Goal: Contribute content

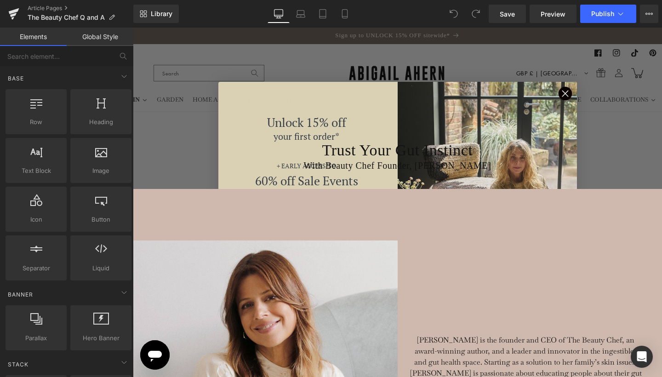
click at [562, 91] on circle "Close dialog" at bounding box center [564, 93] width 13 height 13
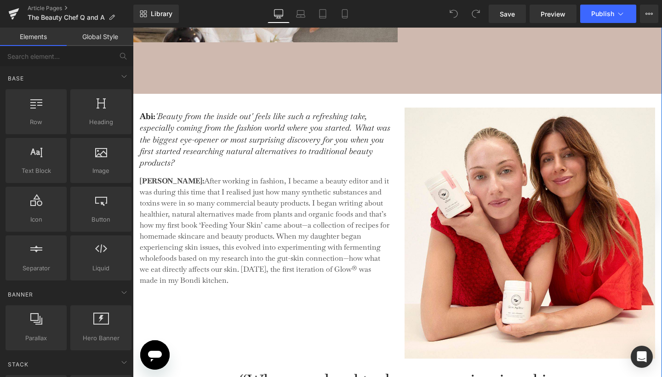
scroll to position [474, 0]
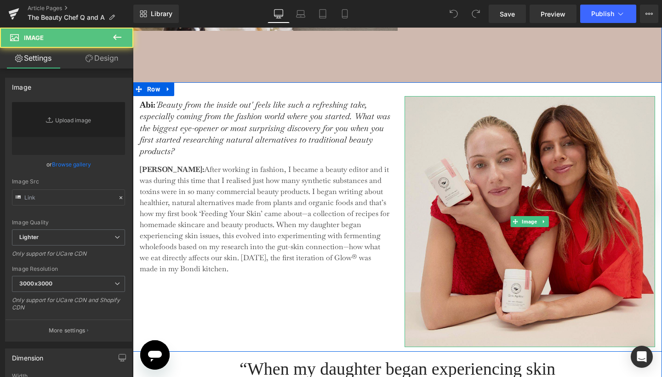
click at [418, 152] on img at bounding box center [530, 221] width 251 height 251
type input "[URL][DOMAIN_NAME]"
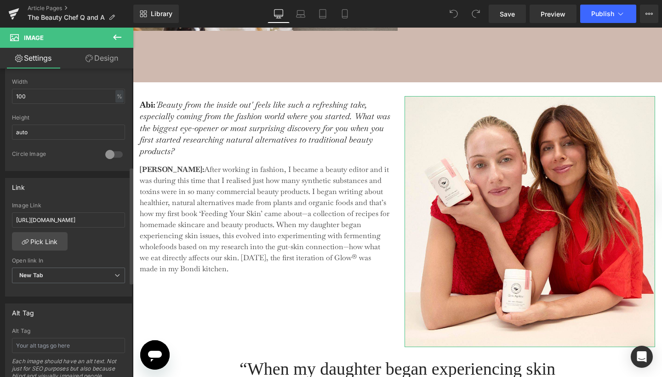
scroll to position [302, 0]
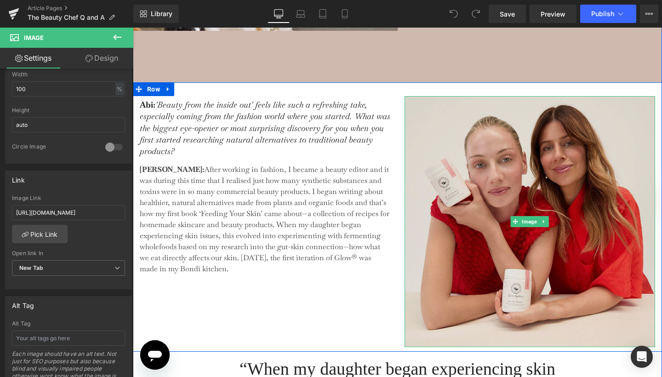
click at [442, 206] on img at bounding box center [530, 221] width 251 height 251
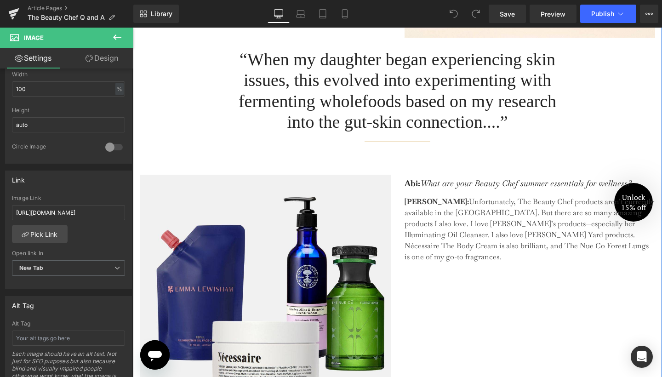
scroll to position [798, 0]
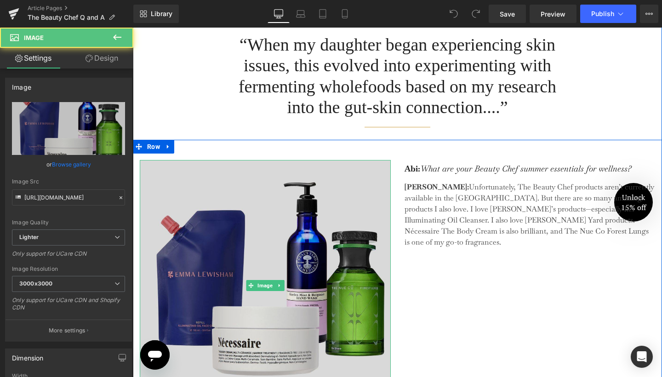
click at [320, 258] on img at bounding box center [265, 285] width 251 height 251
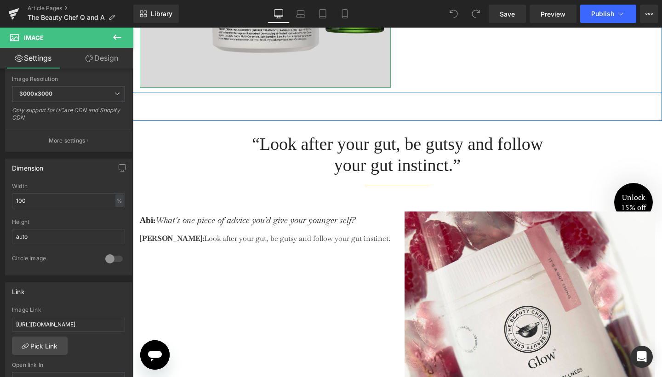
scroll to position [1153, 0]
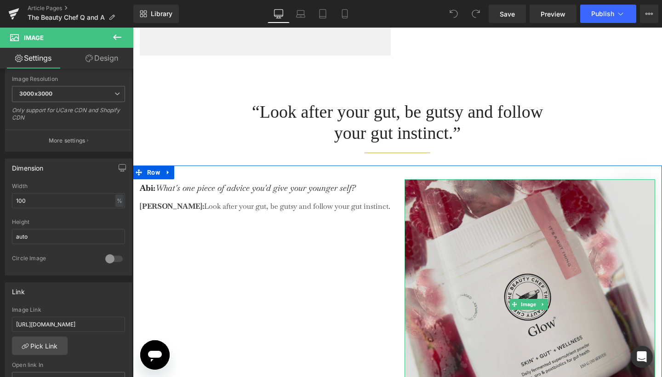
click at [414, 267] on img at bounding box center [530, 304] width 251 height 251
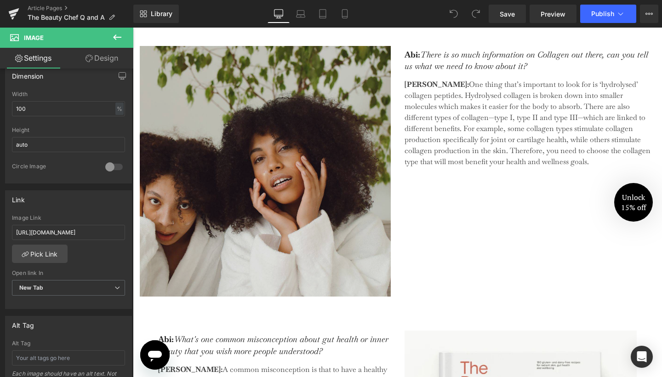
scroll to position [1676, 0]
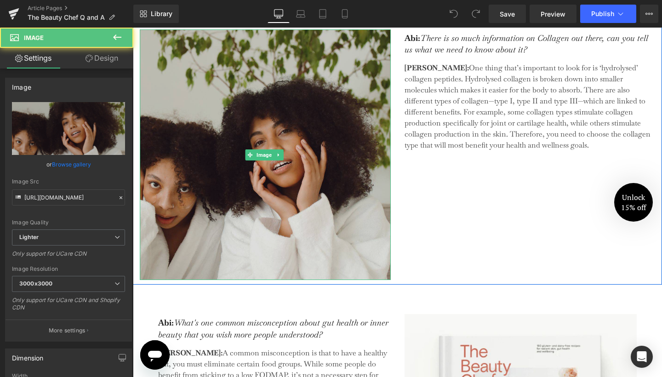
click at [309, 187] on img at bounding box center [265, 154] width 251 height 251
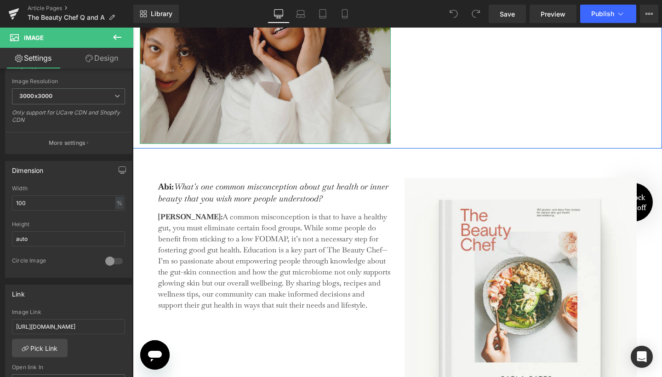
scroll to position [1872, 0]
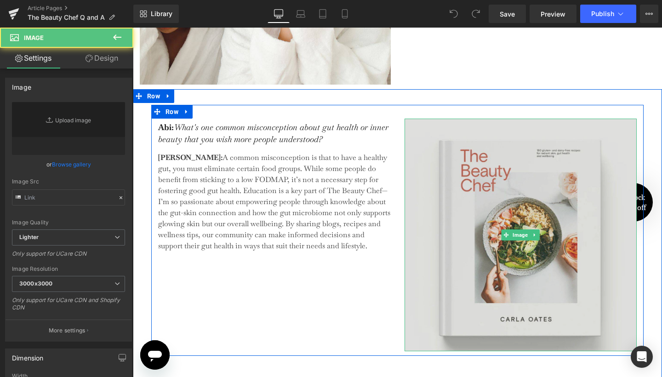
type input "[URL][DOMAIN_NAME]"
click at [496, 265] on img at bounding box center [521, 235] width 233 height 233
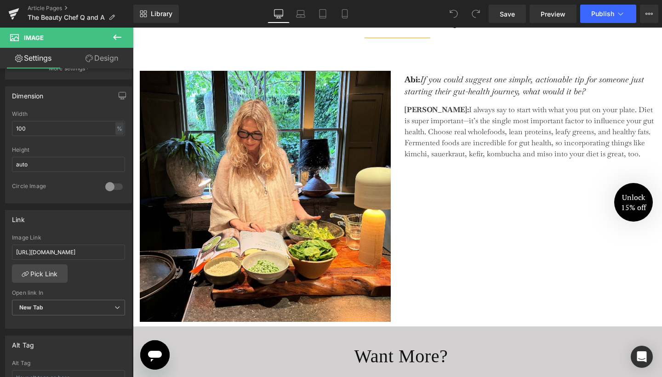
scroll to position [2377, 0]
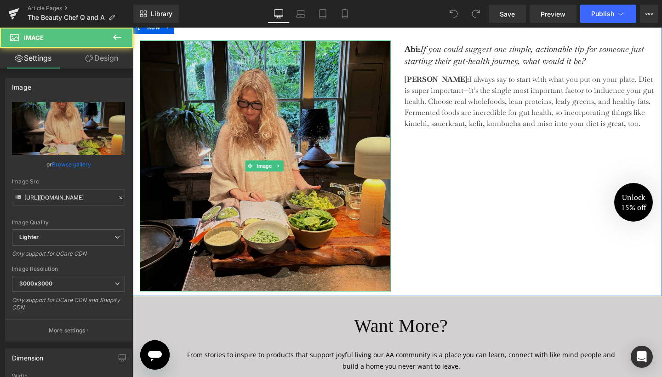
click at [313, 151] on img at bounding box center [265, 165] width 251 height 251
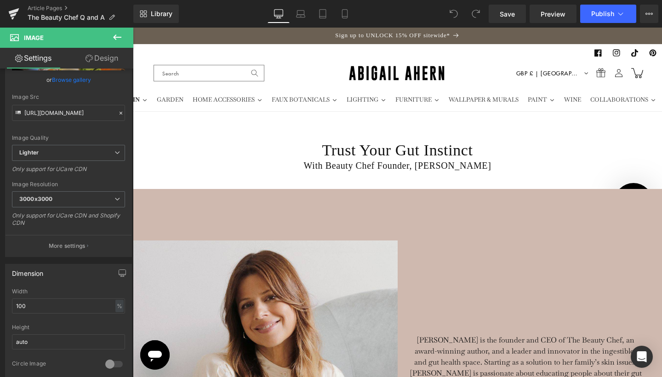
scroll to position [0, 0]
click at [346, 17] on icon at bounding box center [344, 17] width 5 height 0
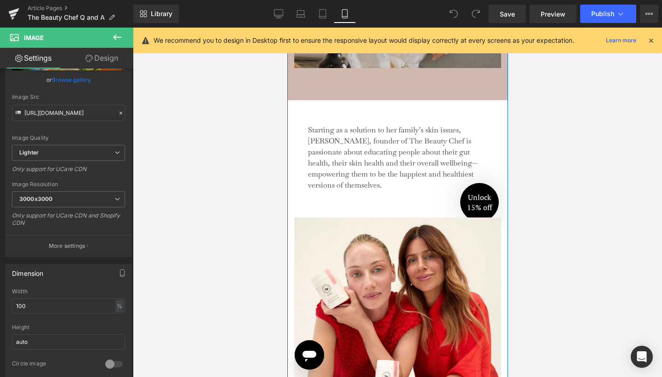
scroll to position [432, 0]
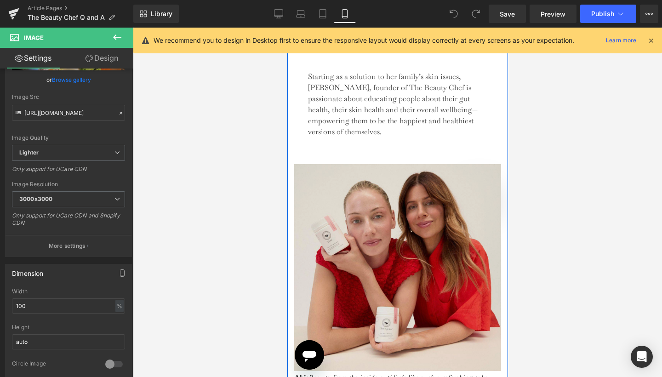
click at [398, 185] on img at bounding box center [397, 267] width 207 height 207
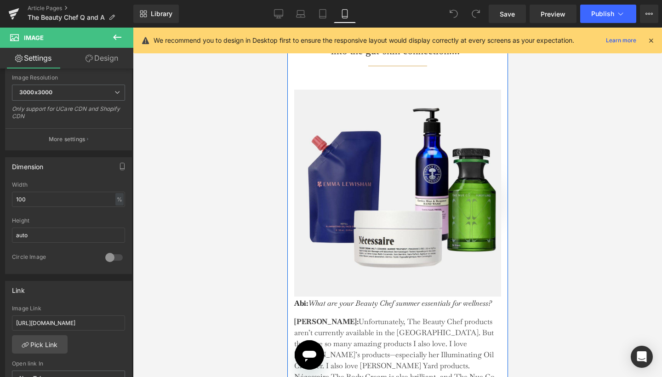
scroll to position [1035, 0]
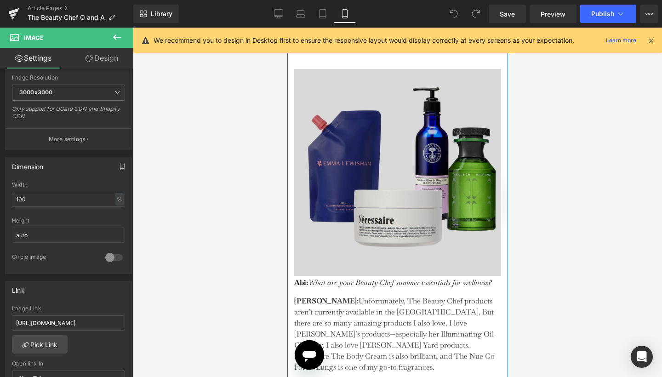
click at [373, 268] on img at bounding box center [397, 172] width 207 height 207
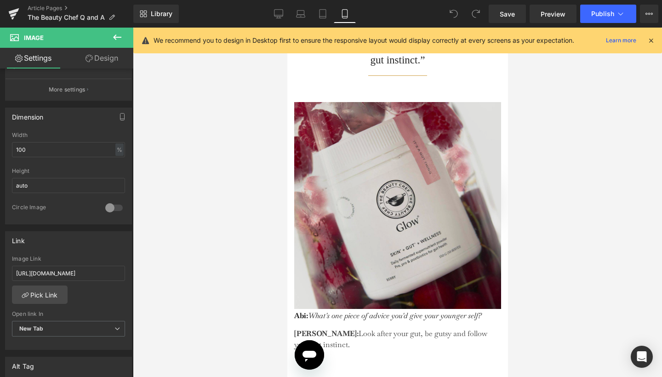
scroll to position [1418, 0]
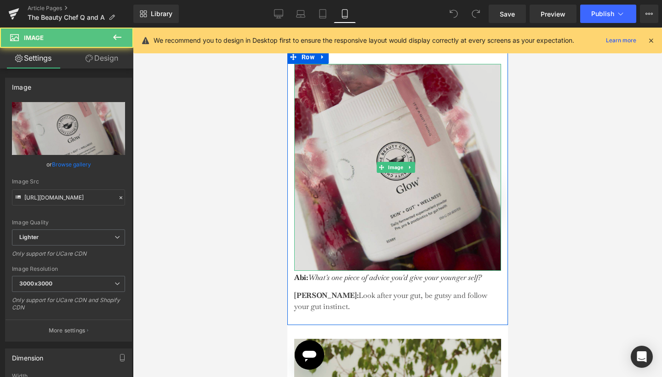
click at [324, 202] on img at bounding box center [397, 167] width 207 height 207
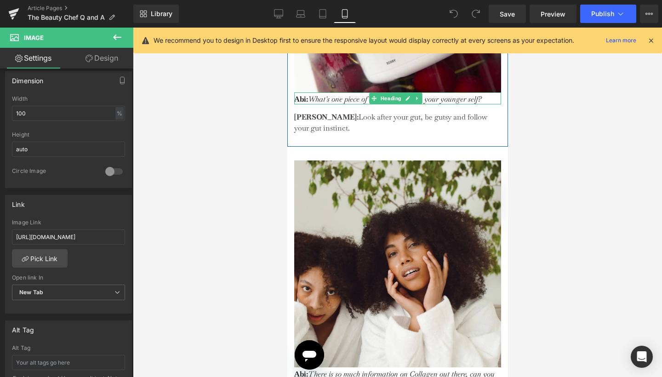
scroll to position [1647, 0]
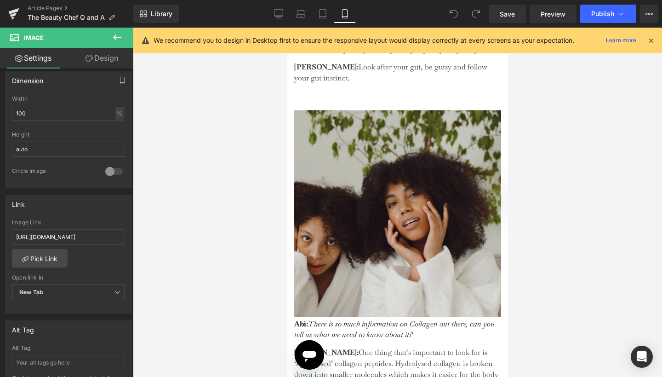
click at [319, 214] on img at bounding box center [397, 213] width 207 height 207
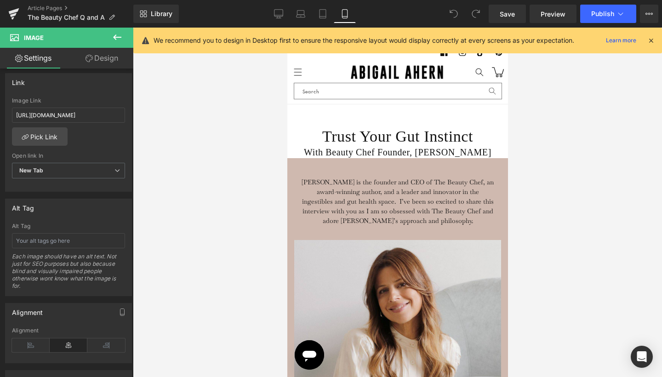
scroll to position [0, 0]
click at [611, 17] on span "Publish" at bounding box center [602, 13] width 23 height 7
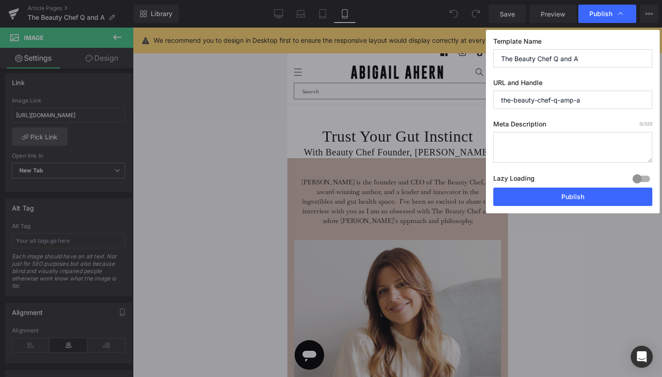
click at [506, 138] on textarea at bounding box center [572, 147] width 159 height 31
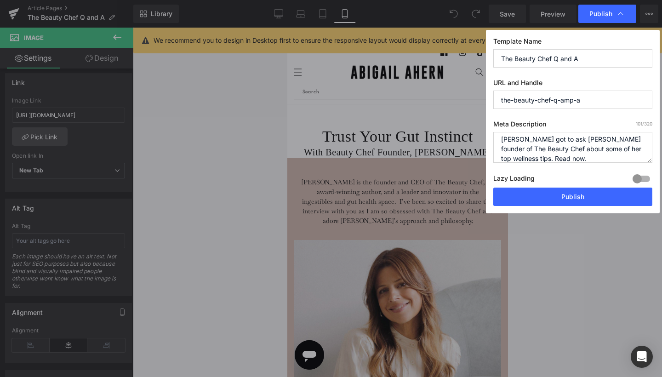
click at [512, 136] on textarea "[PERSON_NAME] got to ask [PERSON_NAME] founder of The Beauty Chef about some of…" at bounding box center [572, 147] width 159 height 31
type textarea "[PERSON_NAME] got to ask [PERSON_NAME] founder of The Beauty Chef about some of…"
click at [583, 195] on button "Publish" at bounding box center [572, 197] width 159 height 18
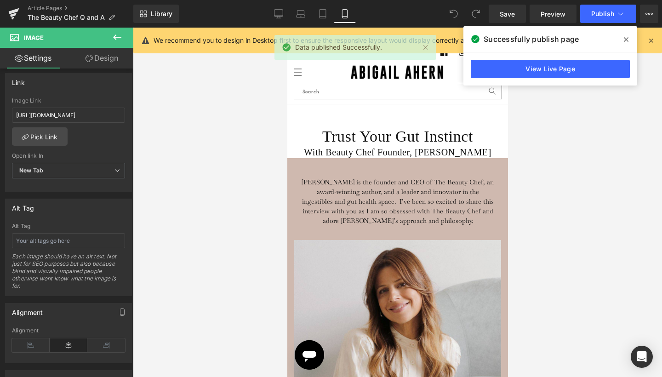
click at [628, 39] on icon at bounding box center [626, 39] width 5 height 7
